Goal: Check status

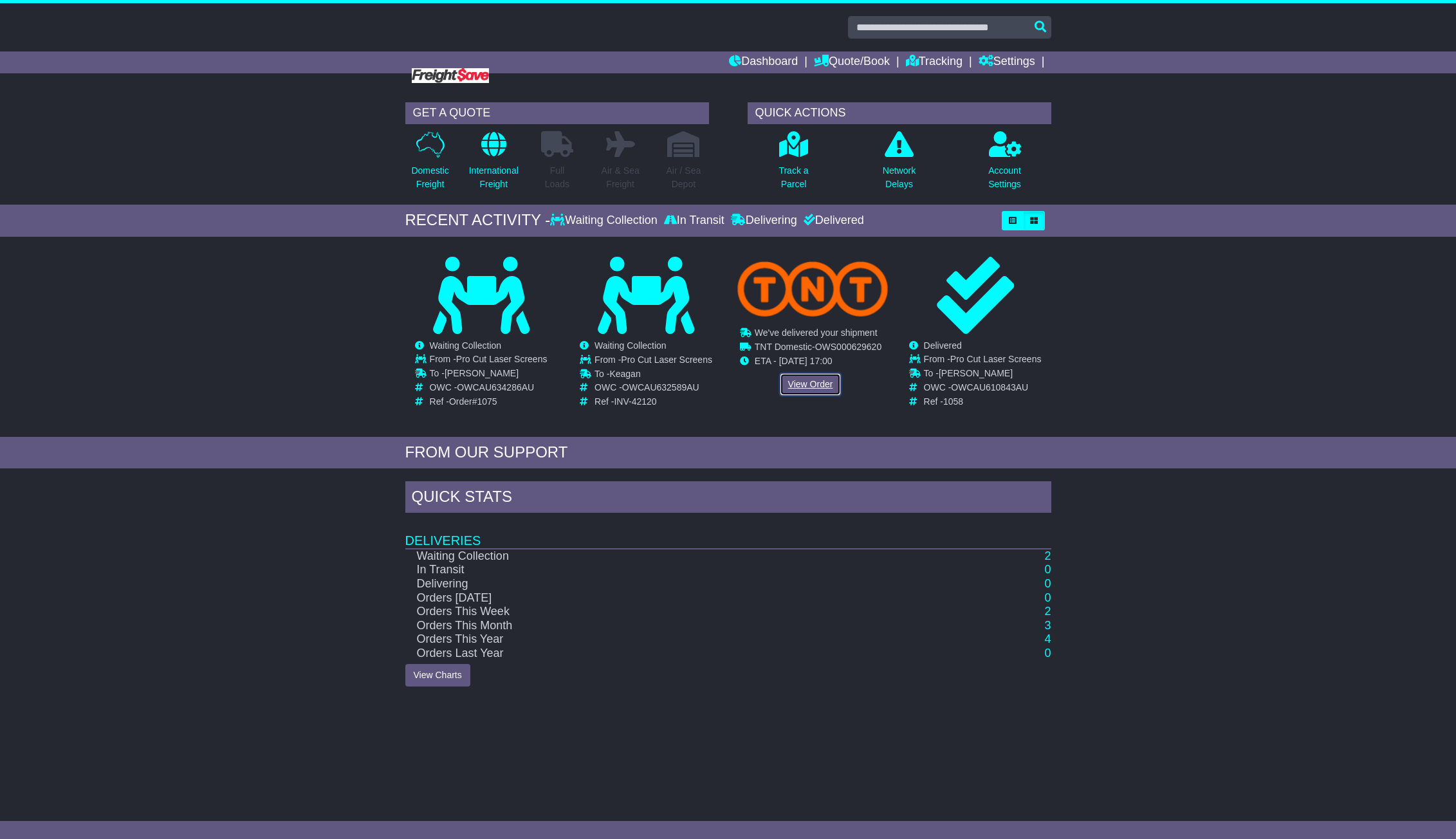
click at [817, 388] on link "View Order" at bounding box center [810, 384] width 62 height 22
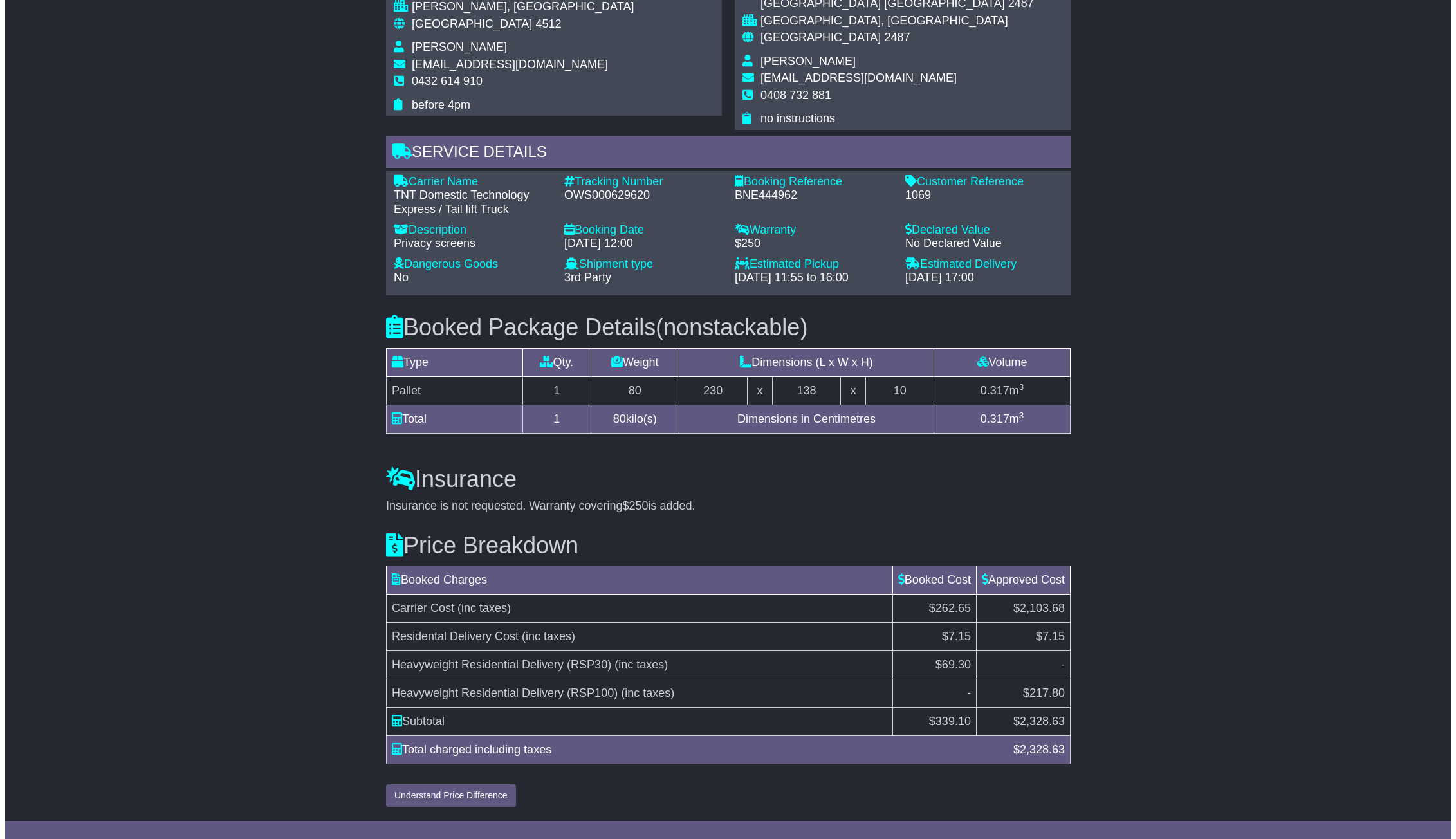
scroll to position [709, 0]
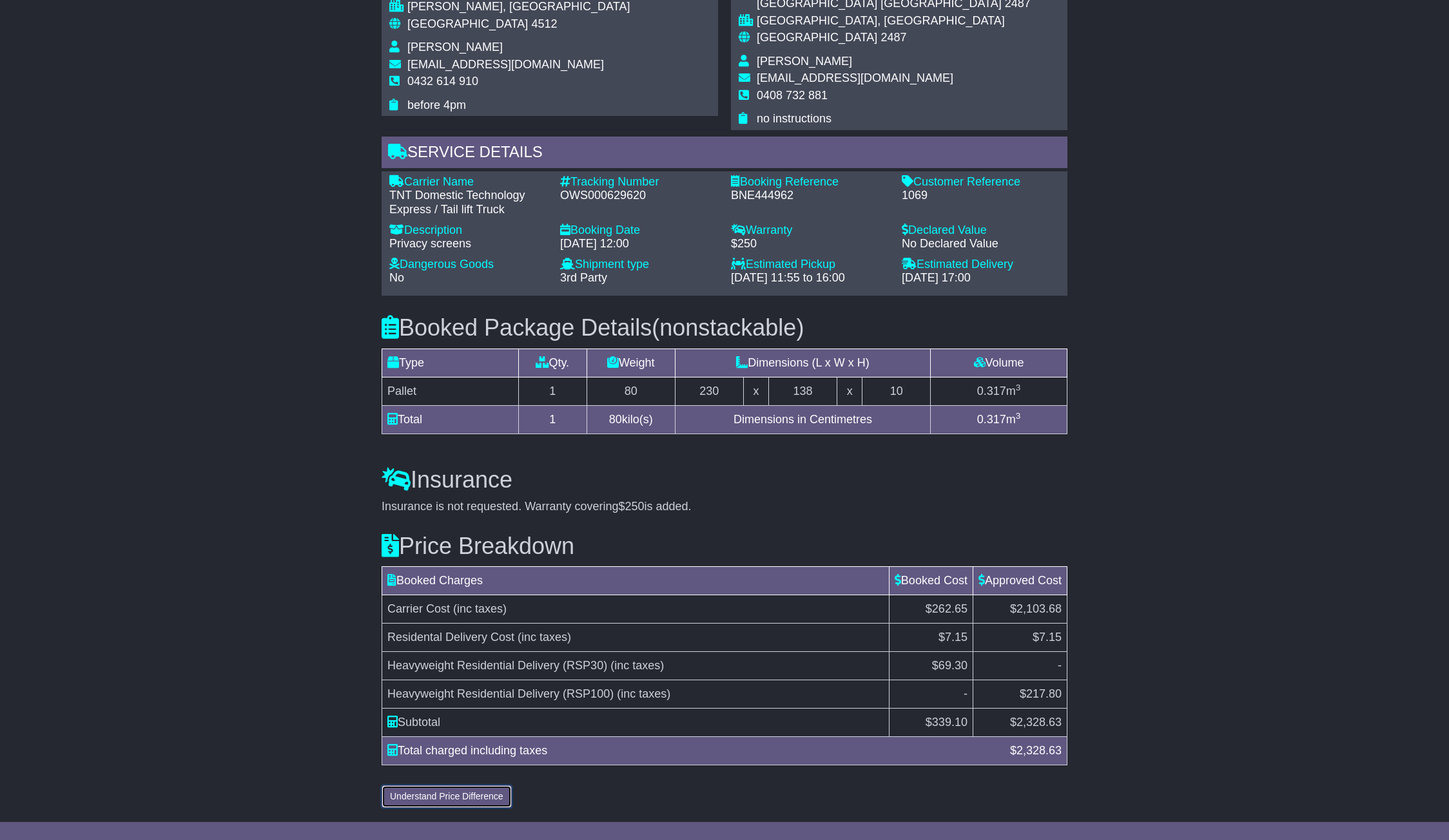
click at [441, 792] on button "Understand Price Difference" at bounding box center [446, 796] width 130 height 23
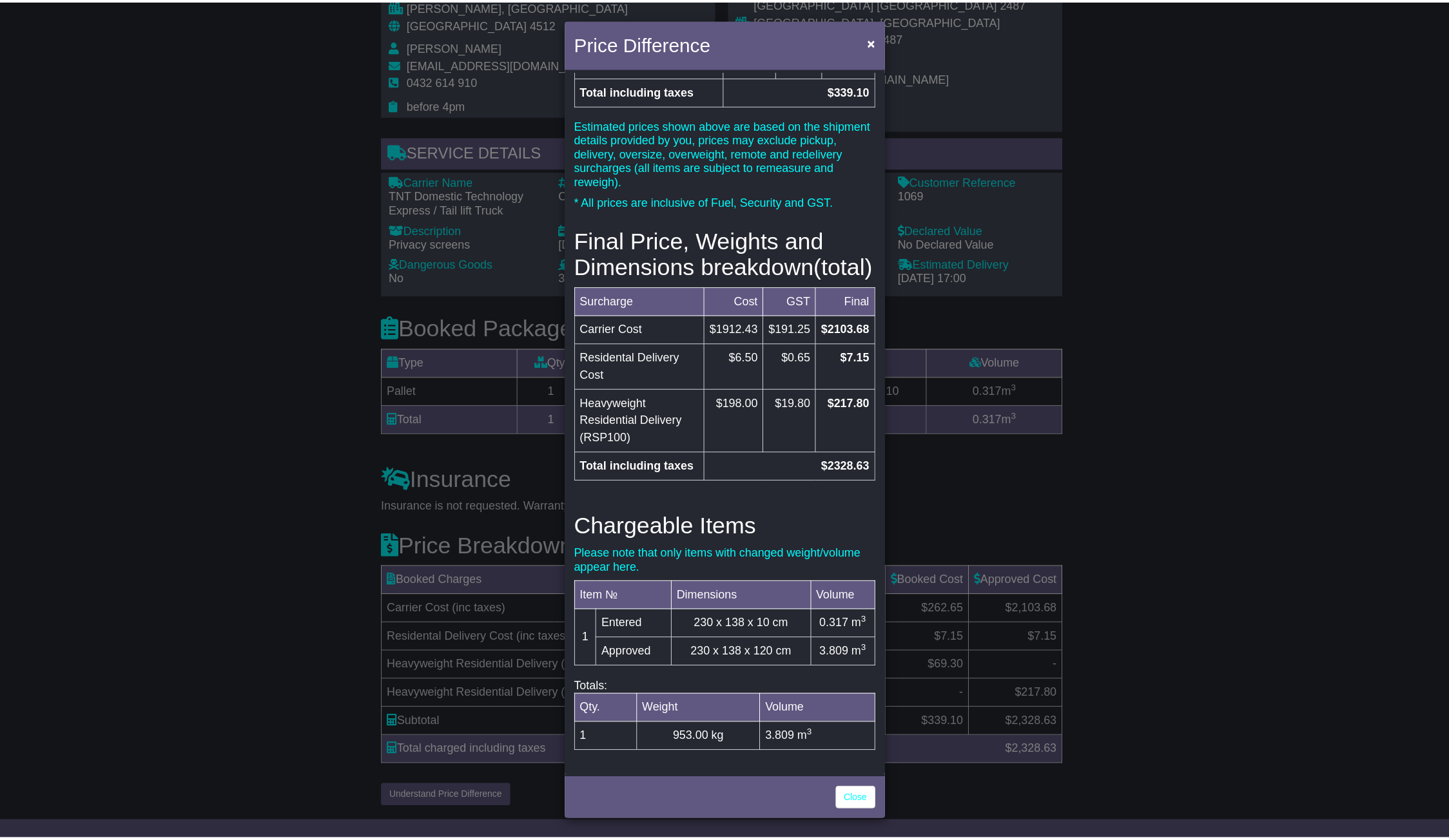
scroll to position [213, 0]
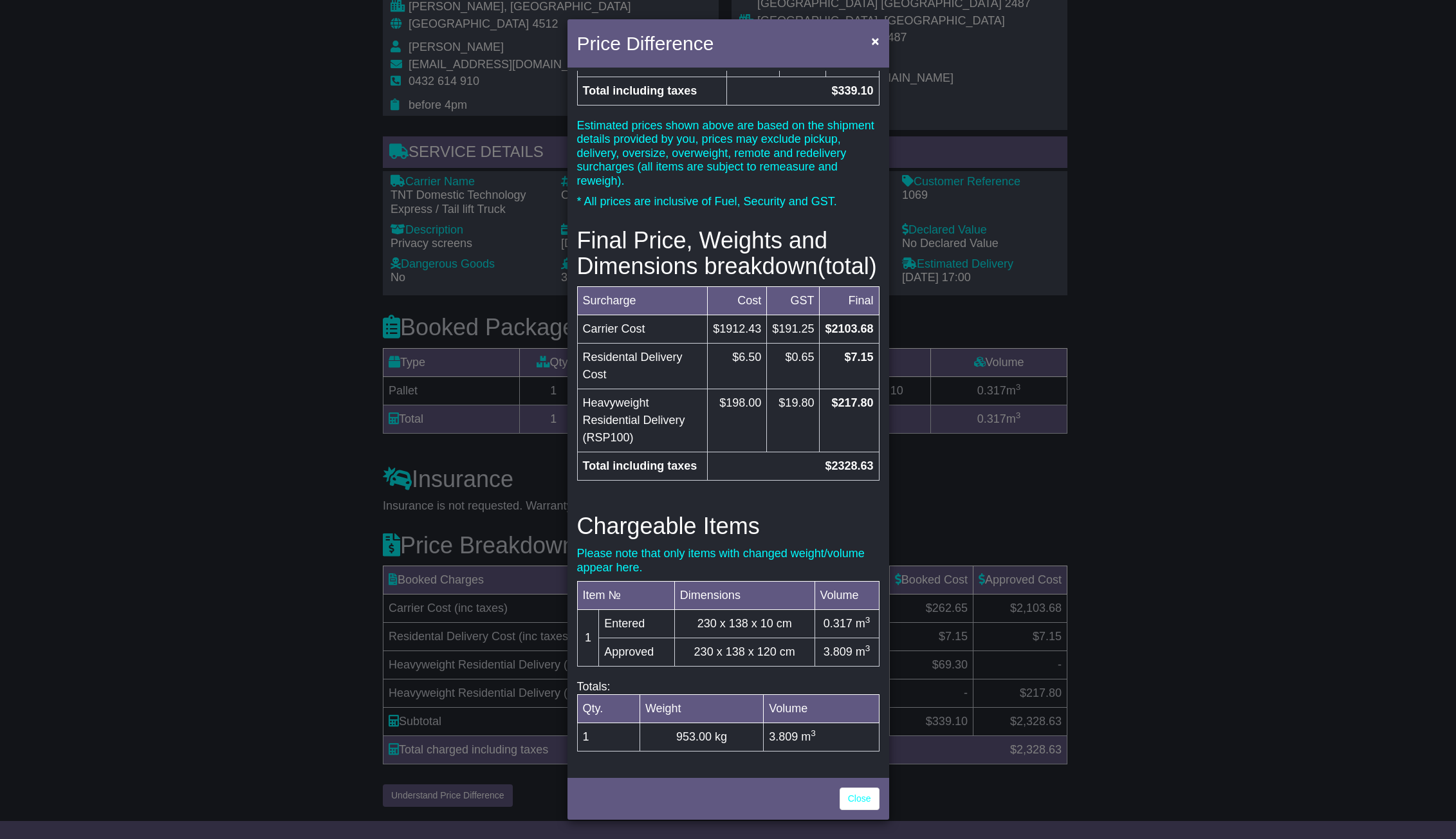
click at [205, 327] on div "Price Difference × Price Breakdown Surcharge Cost GST Final Carrier Cost $238.7…" at bounding box center [728, 420] width 1456 height 839
